Goal: Check status: Check status

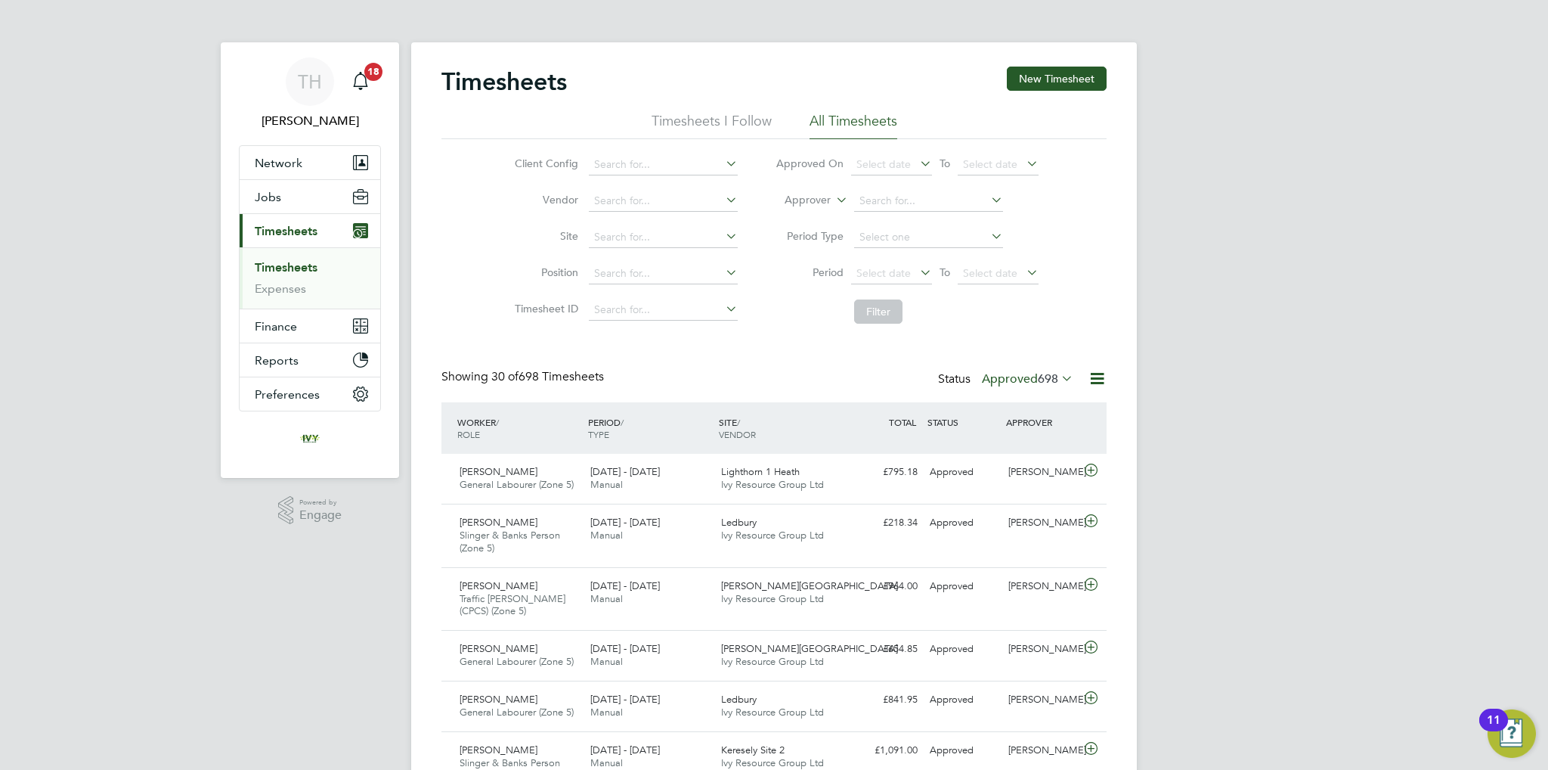
click at [1034, 376] on label "Approved 698" at bounding box center [1027, 378] width 91 height 15
click at [1024, 443] on li "Submitted" at bounding box center [1015, 447] width 70 height 21
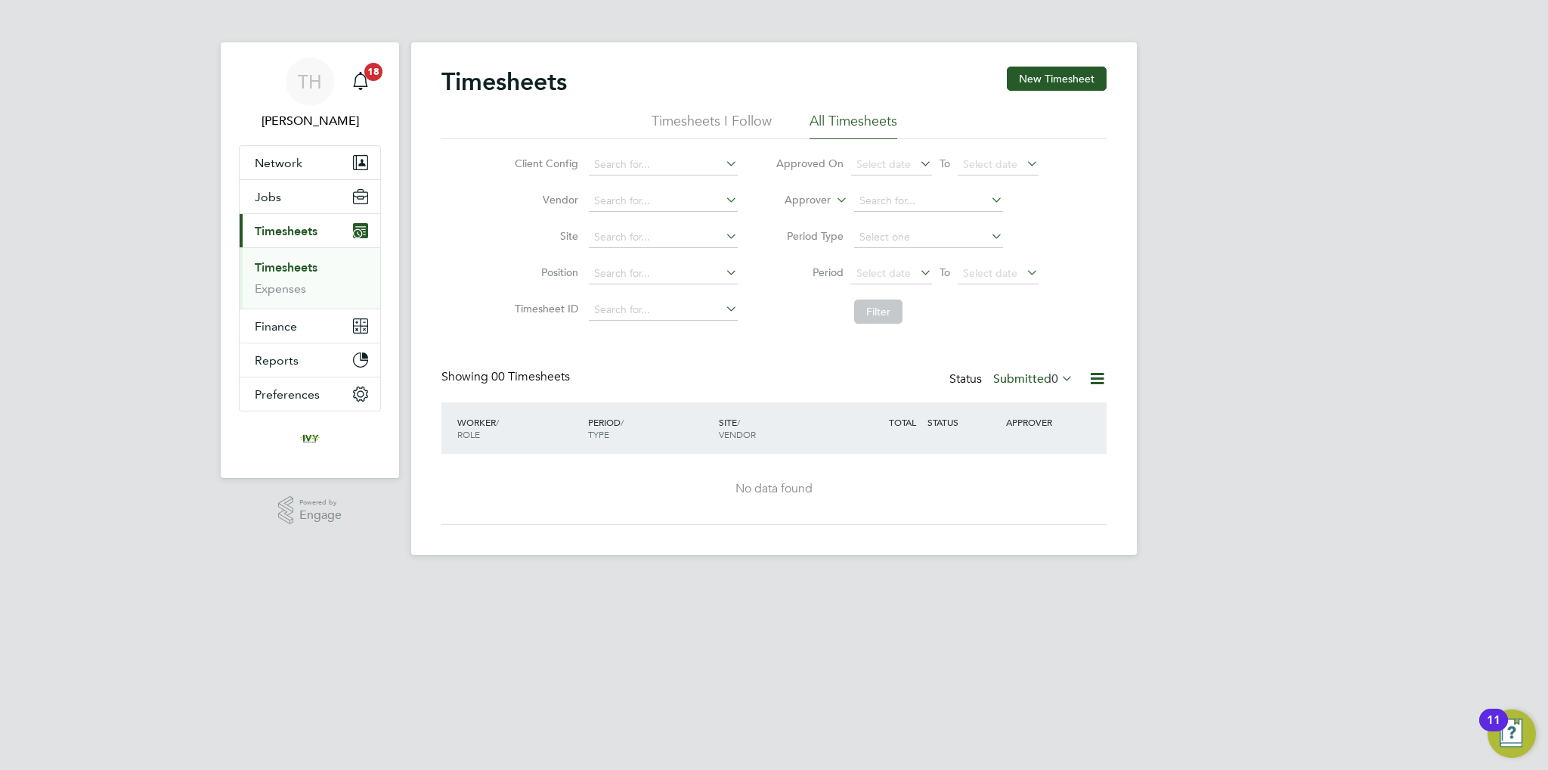
click at [1036, 369] on div "Timesheets New Timesheet Timesheets I Follow All Timesheets Client Config Vendo…" at bounding box center [774, 296] width 665 height 458
click at [1034, 381] on label "Submitted 0" at bounding box center [1033, 378] width 80 height 15
click at [1030, 448] on li "Submitted" at bounding box center [1020, 447] width 70 height 21
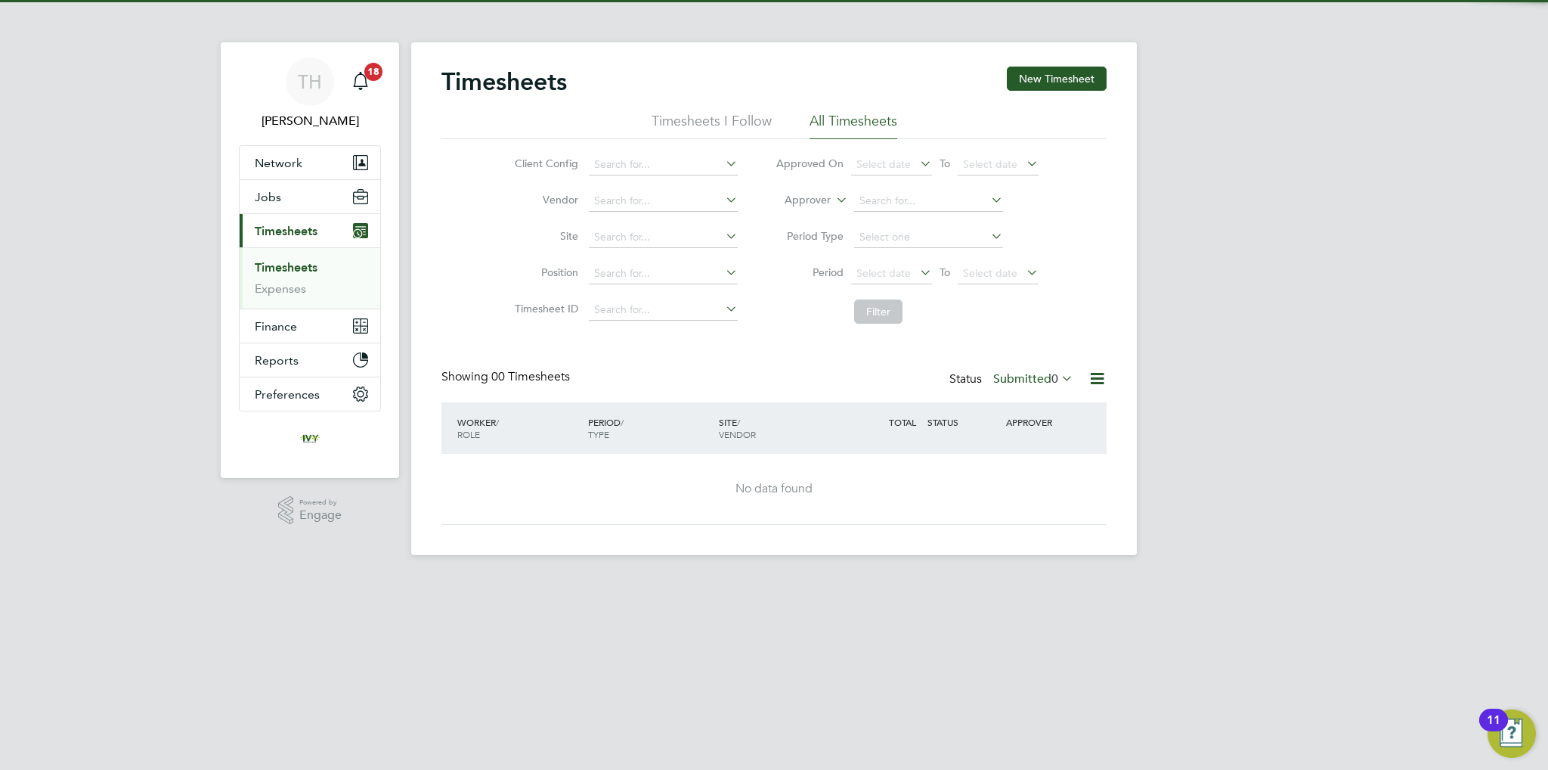
click at [1043, 370] on div "Status Submitted 0" at bounding box center [1013, 379] width 127 height 21
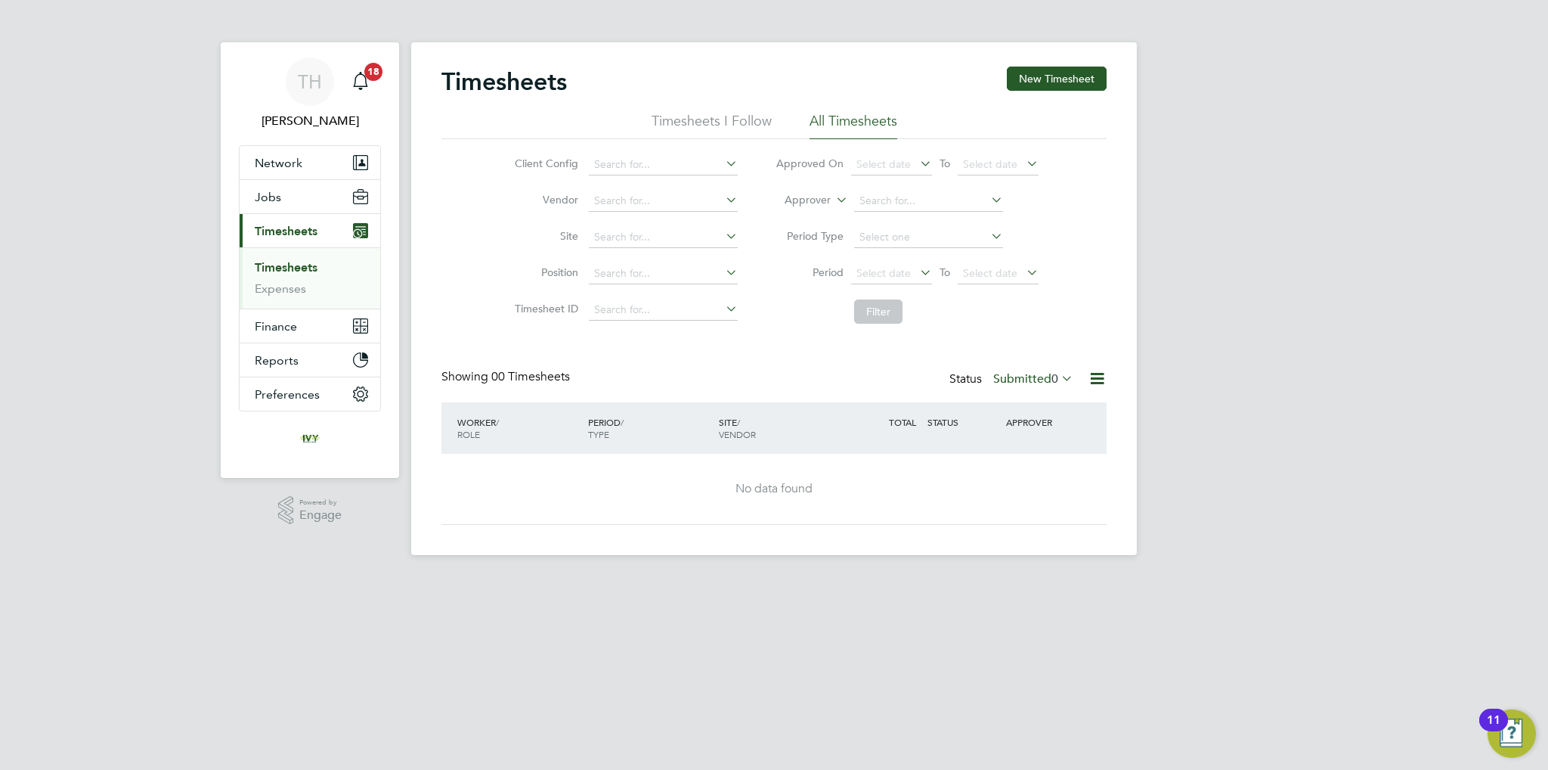
click at [1042, 373] on label "Submitted 0" at bounding box center [1033, 378] width 80 height 15
click at [1030, 469] on li "Approved" at bounding box center [1020, 468] width 70 height 21
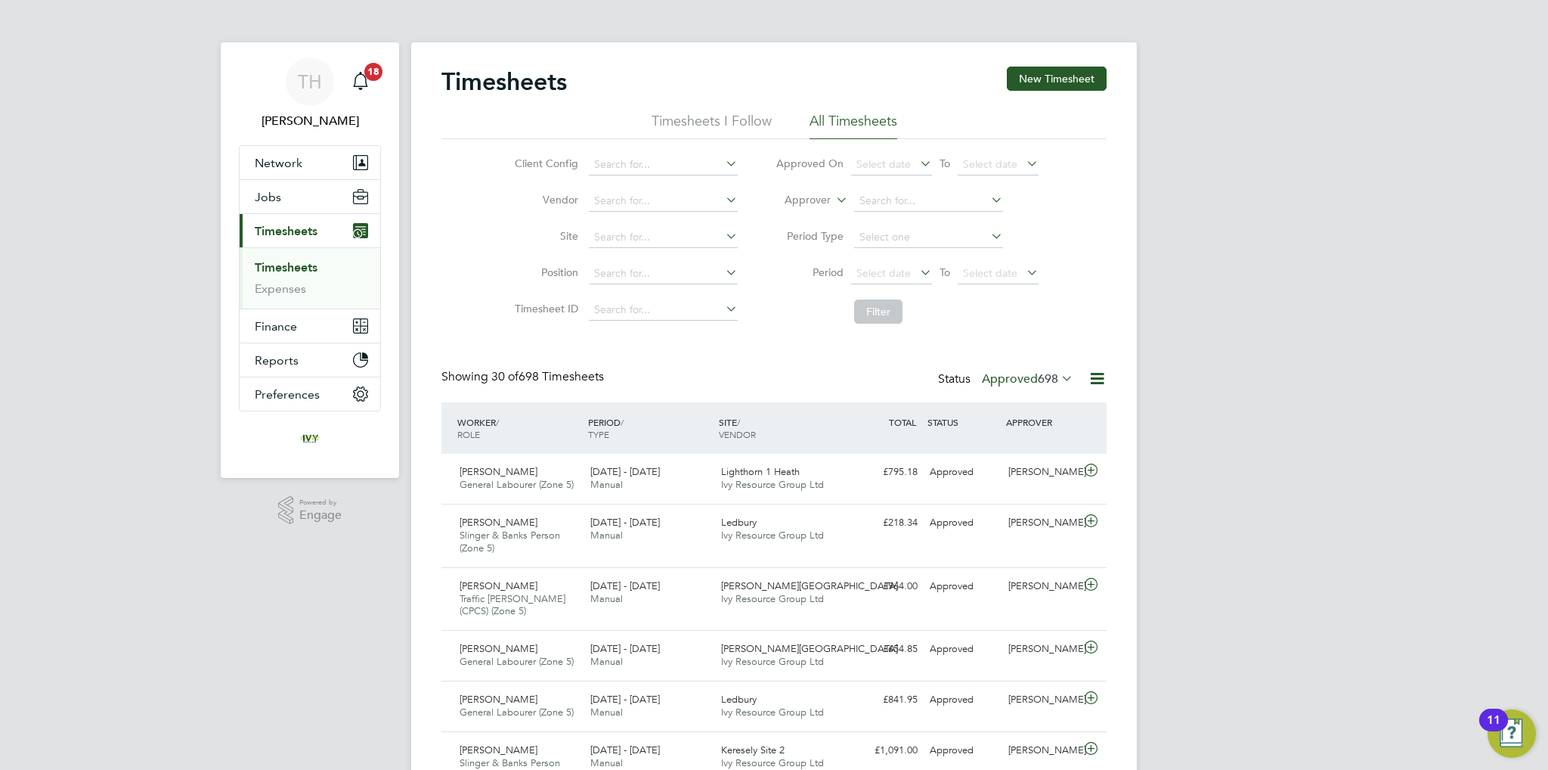
click at [1032, 383] on label "Approved 698" at bounding box center [1027, 378] width 91 height 15
click at [1030, 453] on li "Submitted" at bounding box center [1015, 447] width 70 height 21
